Goal: Task Accomplishment & Management: Use online tool/utility

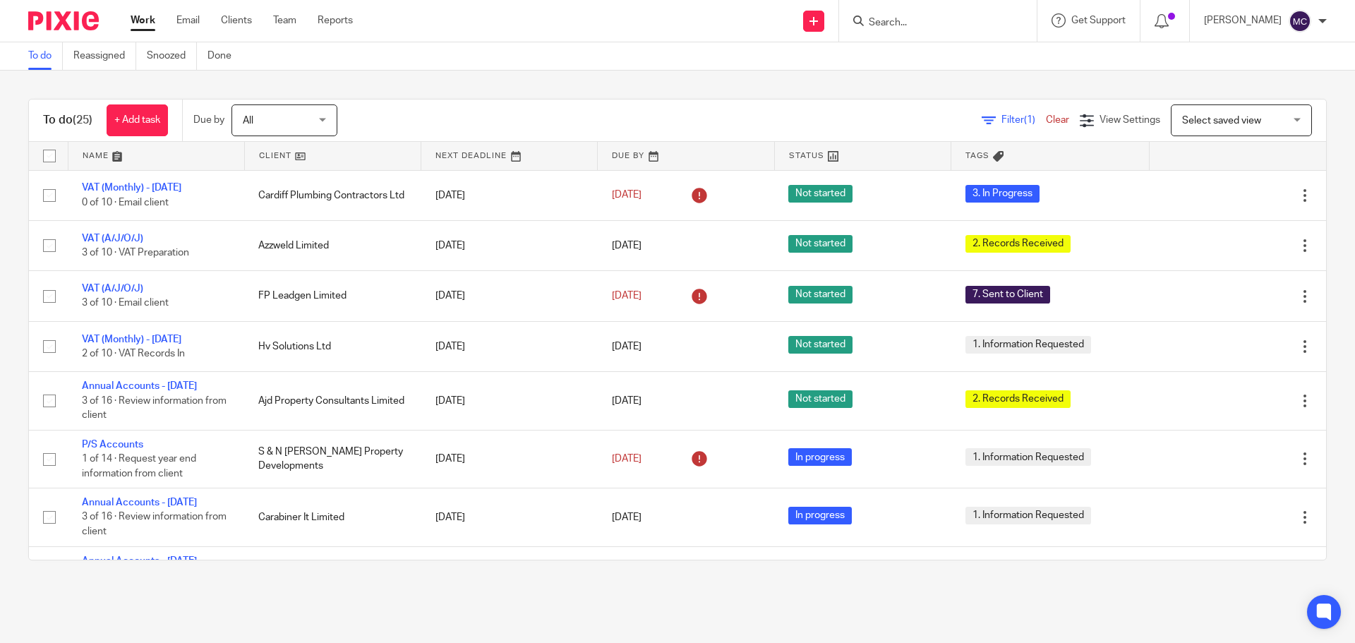
scroll to position [37, 0]
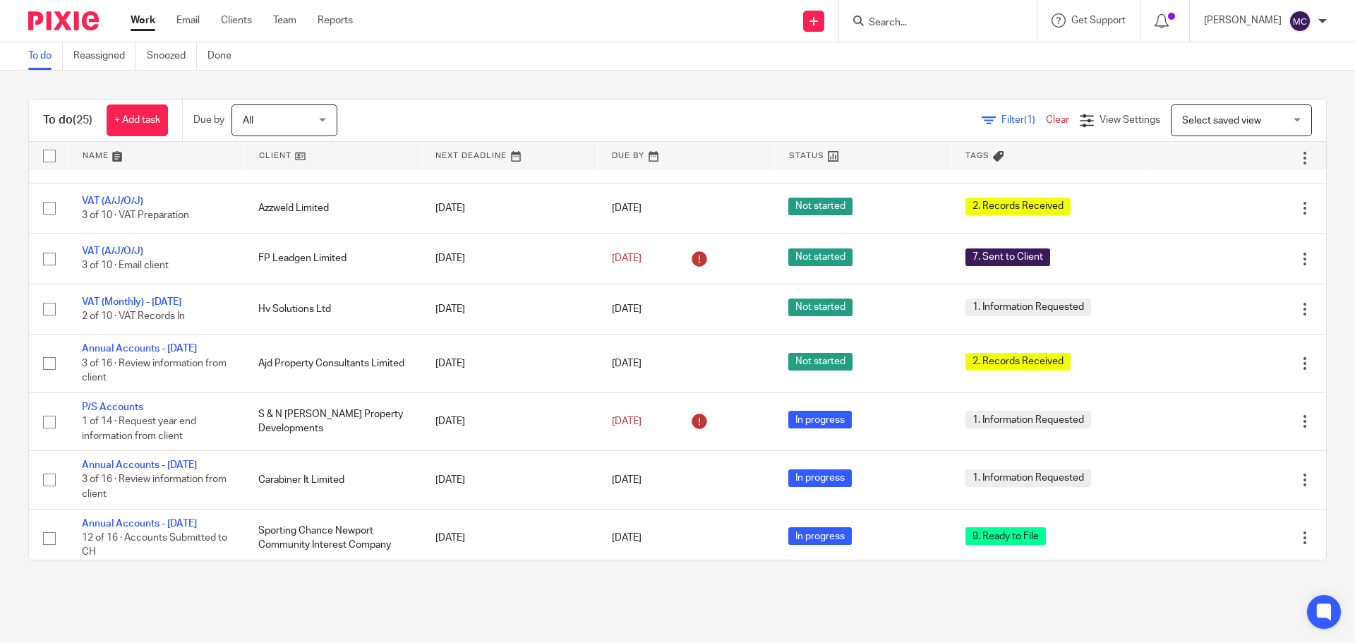
click at [910, 18] on input "Search" at bounding box center [930, 23] width 127 height 13
type input "azz"
click at [1000, 49] on link at bounding box center [952, 54] width 175 height 21
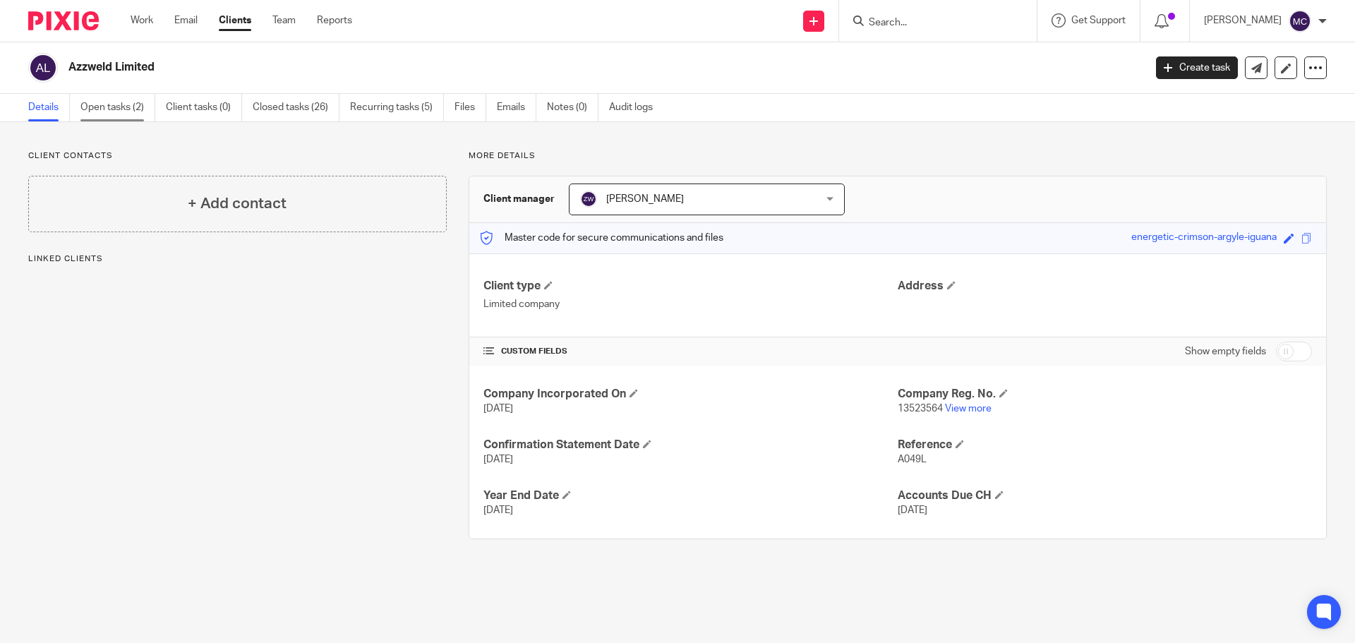
click at [112, 104] on link "Open tasks (2)" at bounding box center [117, 108] width 75 height 28
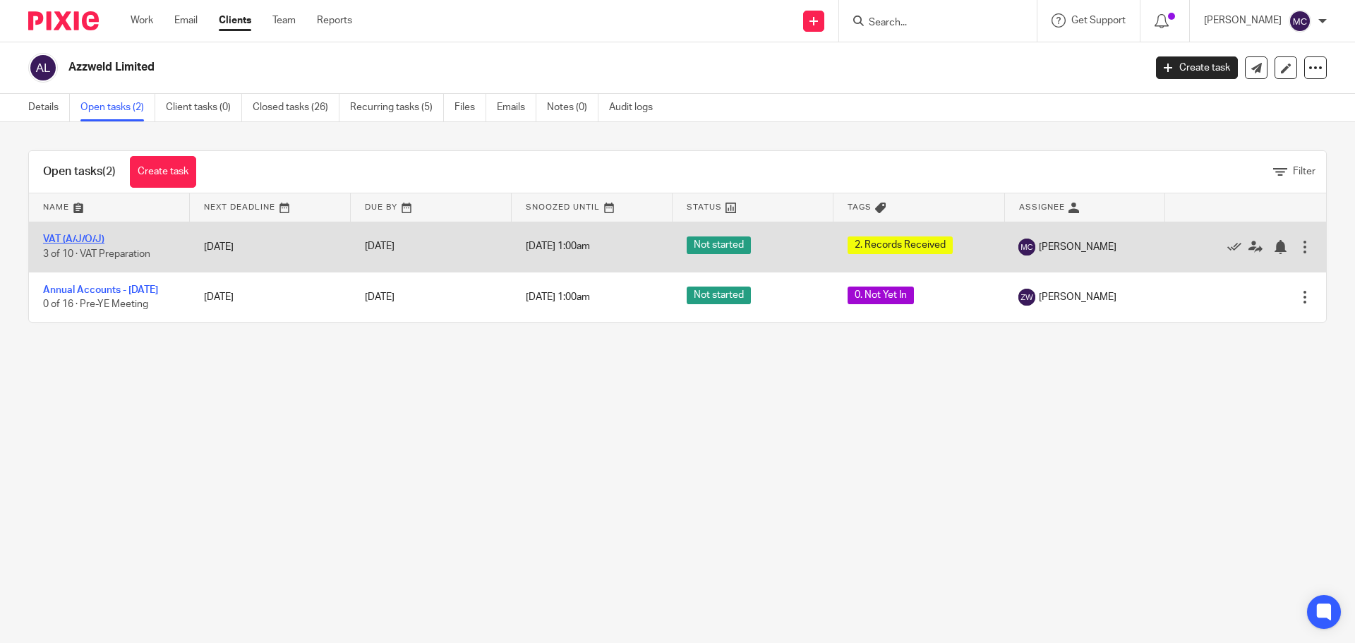
click at [69, 236] on link "VAT (A/J/O/J)" at bounding box center [73, 239] width 61 height 10
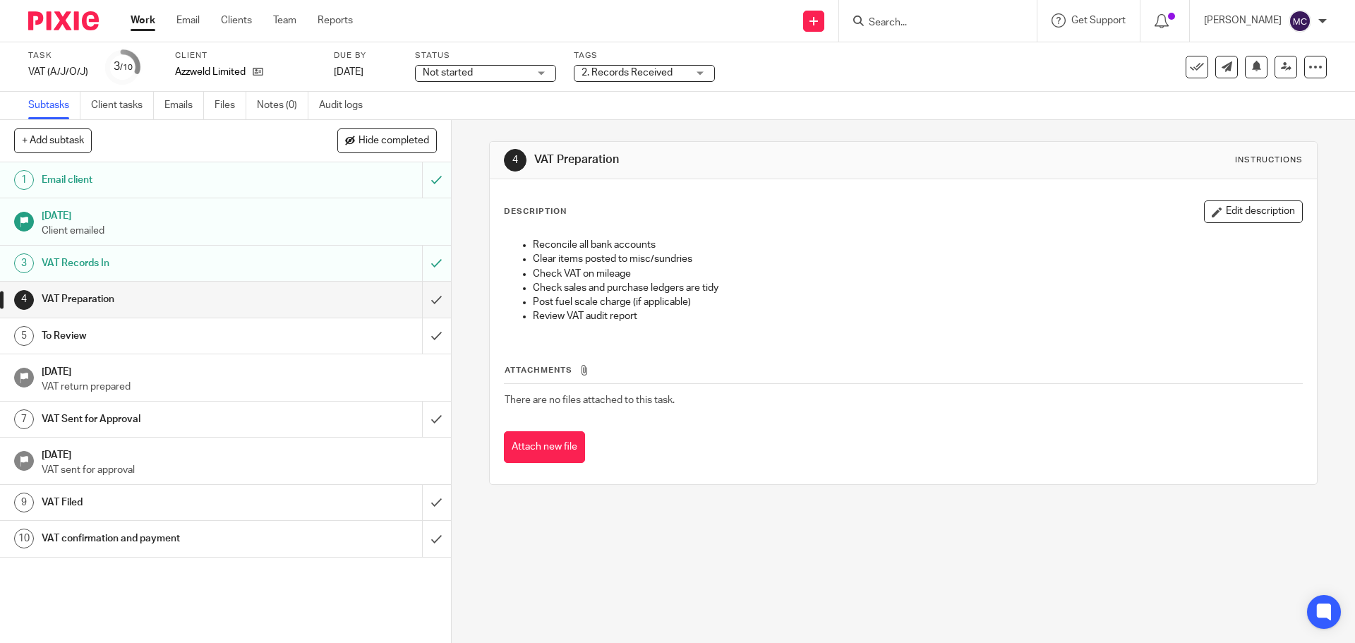
click at [697, 71] on div "2. Records Received" at bounding box center [644, 73] width 141 height 17
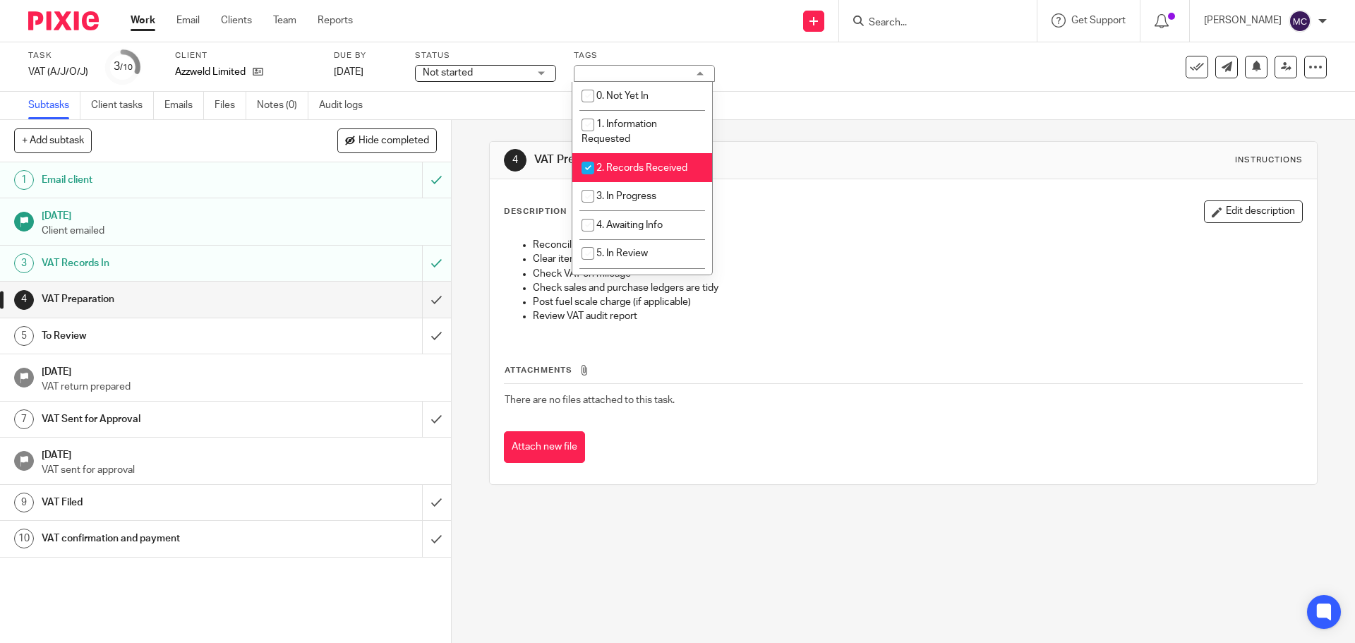
click at [626, 167] on span "2. Records Received" at bounding box center [641, 168] width 91 height 10
checkbox input "false"
click at [627, 198] on span "3. In Progress" at bounding box center [626, 196] width 60 height 10
checkbox input "true"
click at [536, 71] on div "Not started Not started" at bounding box center [485, 73] width 141 height 17
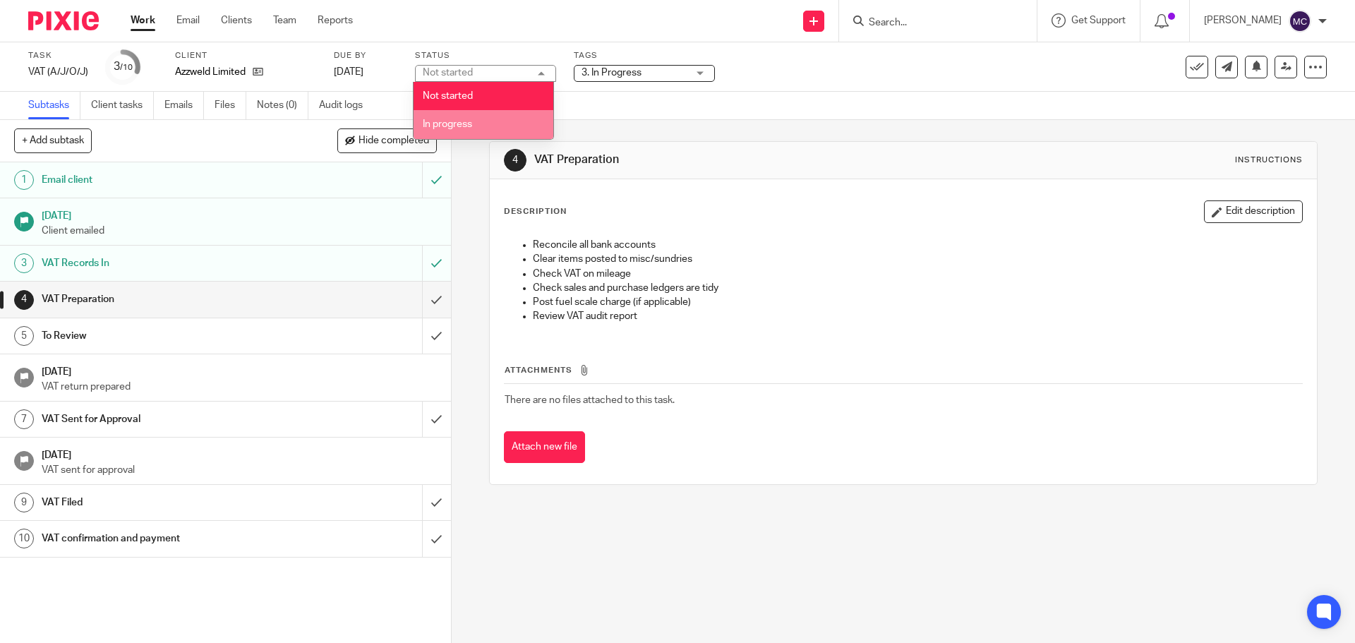
click at [476, 125] on li "In progress" at bounding box center [484, 124] width 140 height 29
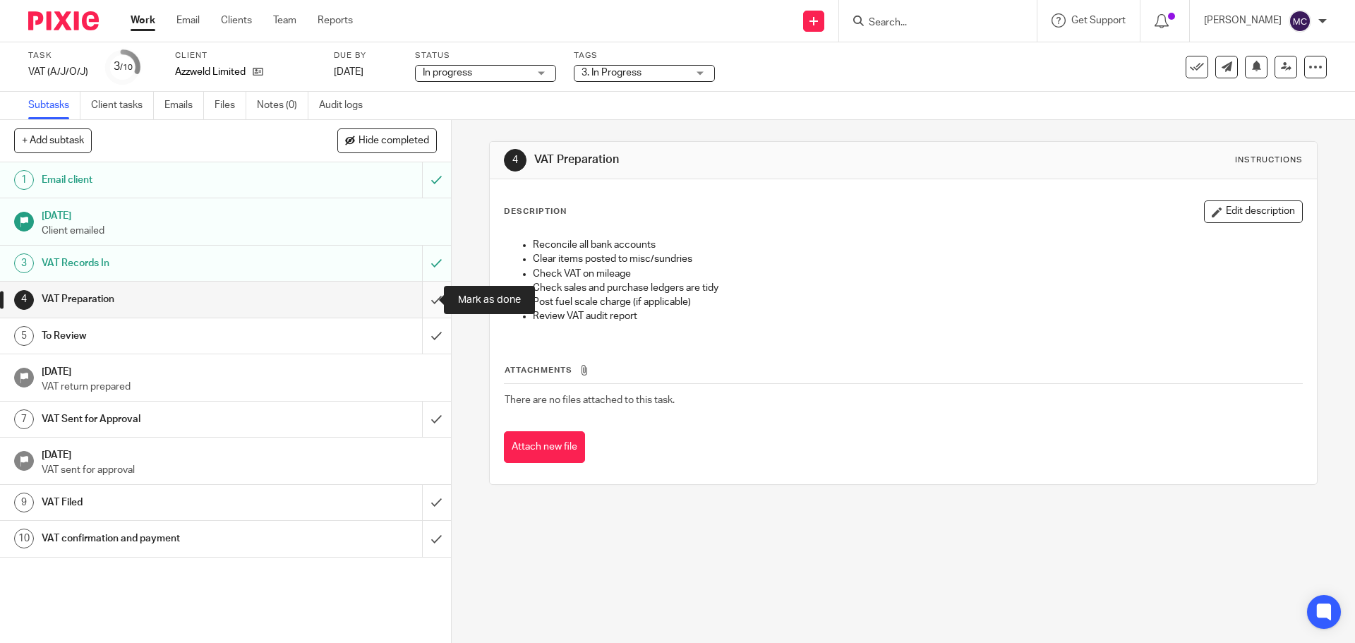
click at [423, 296] on input "submit" at bounding box center [225, 299] width 451 height 35
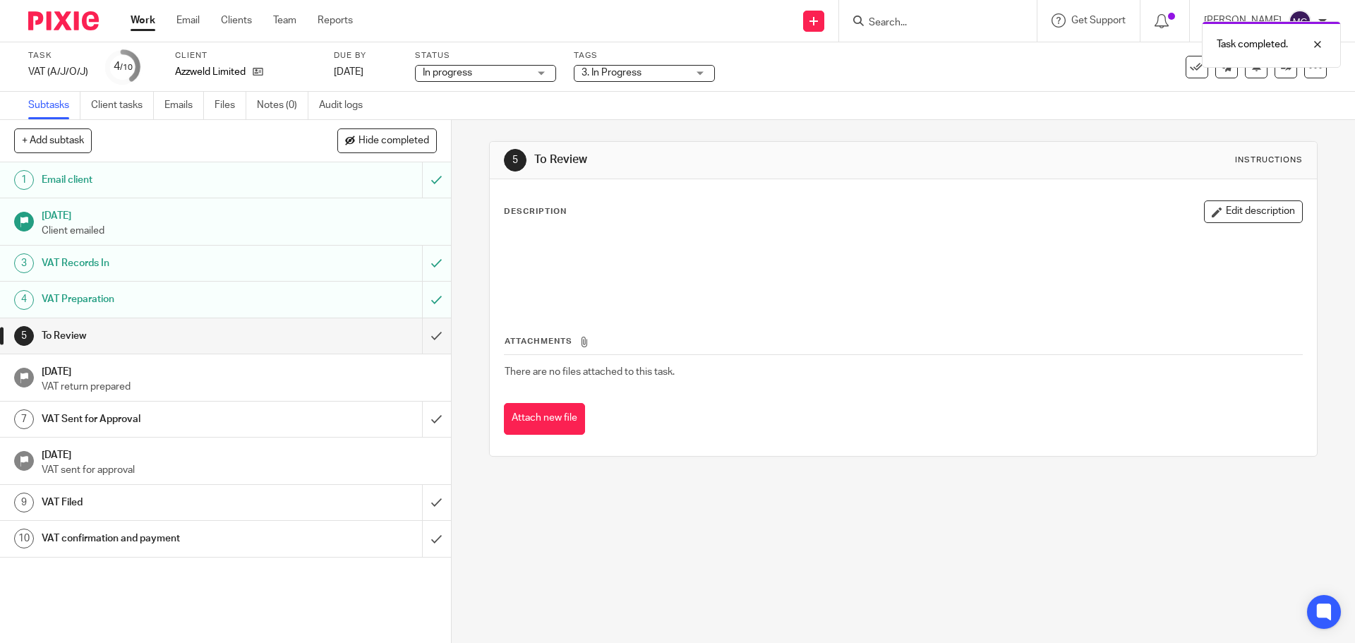
click at [144, 20] on link "Work" at bounding box center [143, 20] width 25 height 14
